Goal: Information Seeking & Learning: Learn about a topic

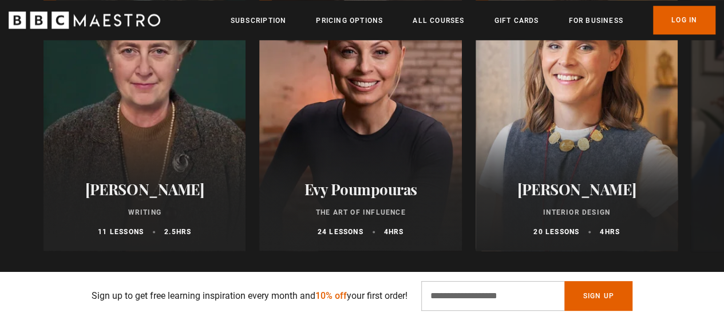
scroll to position [668, 0]
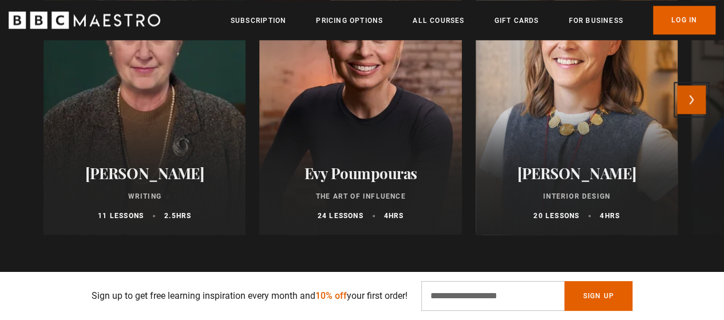
click at [694, 100] on button "Next" at bounding box center [691, 99] width 29 height 29
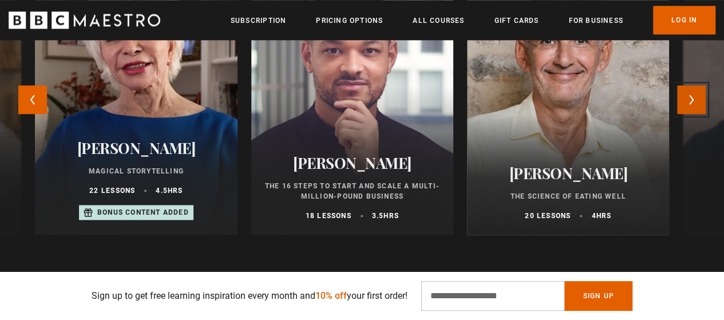
click at [697, 100] on button "Next" at bounding box center [691, 99] width 29 height 29
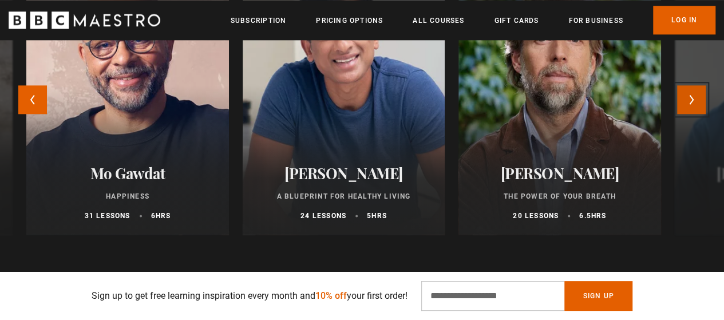
click at [692, 95] on button "Next" at bounding box center [691, 99] width 29 height 29
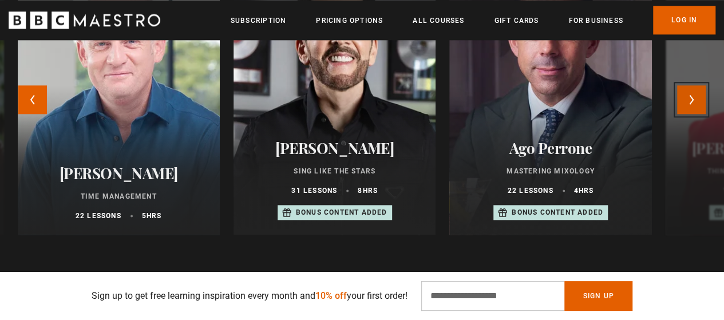
click at [693, 106] on button "Next" at bounding box center [691, 99] width 29 height 29
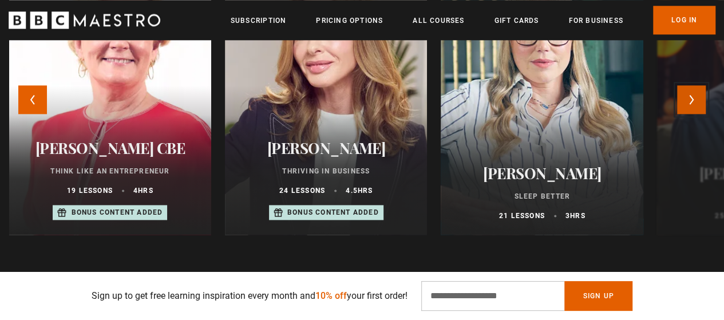
click at [701, 101] on button "Next" at bounding box center [691, 99] width 29 height 29
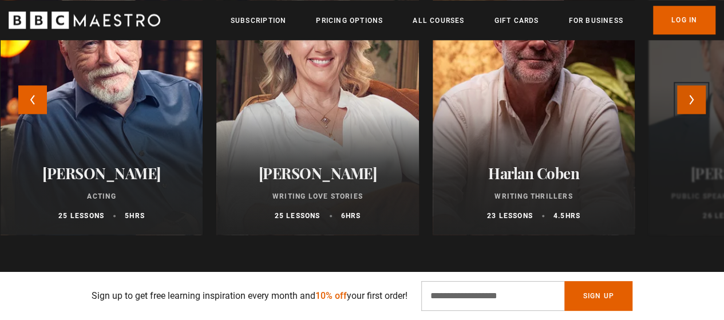
click at [699, 98] on button "Next" at bounding box center [691, 99] width 29 height 29
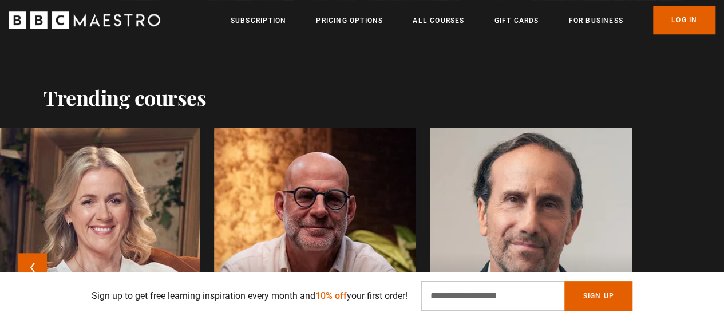
scroll to position [477, 0]
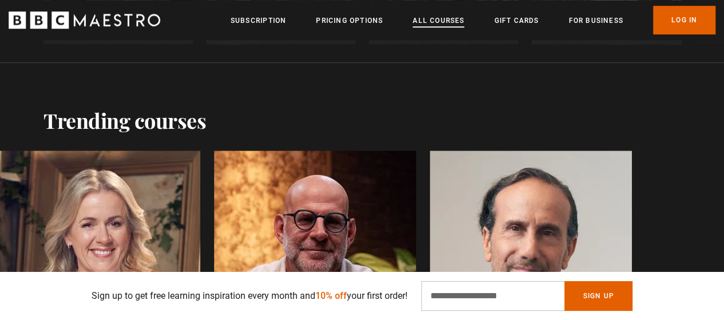
click at [437, 22] on link "All Courses" at bounding box center [439, 20] width 52 height 11
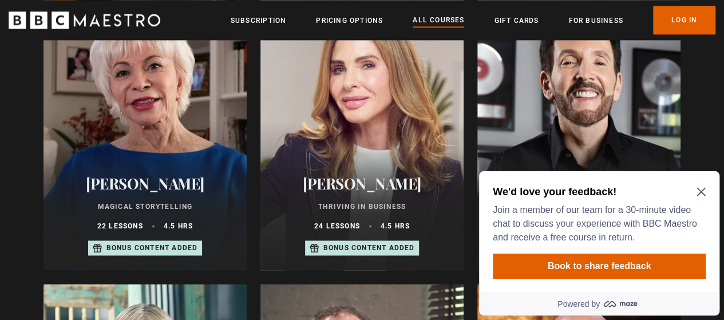
scroll to position [859, 0]
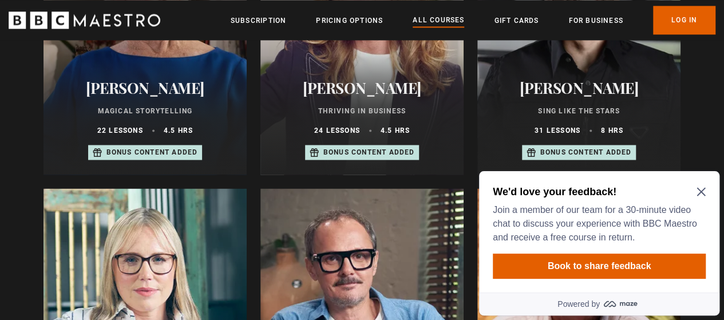
click at [703, 191] on icon "Close Maze Prompt" at bounding box center [701, 192] width 9 height 9
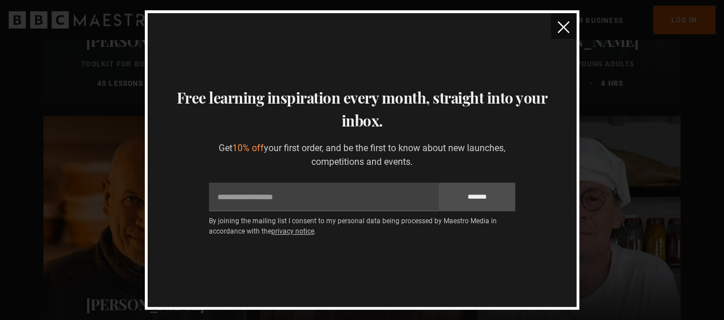
scroll to position [3436, 0]
